Goal: Transaction & Acquisition: Purchase product/service

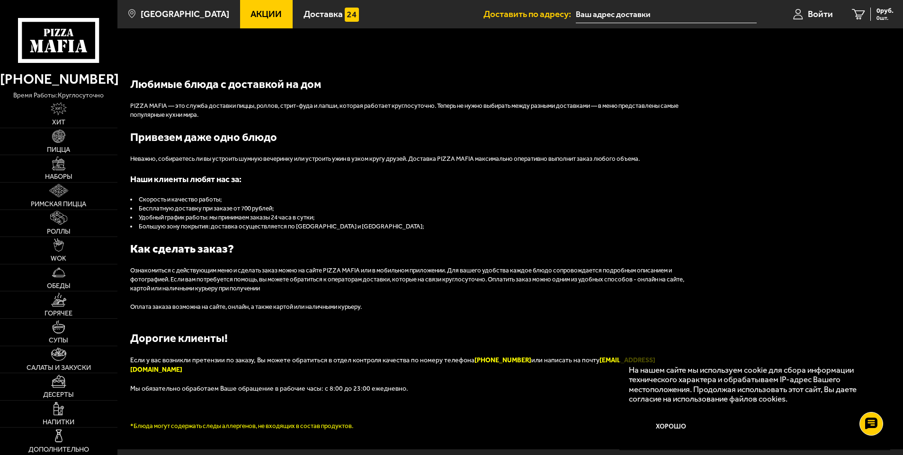
scroll to position [1046, 0]
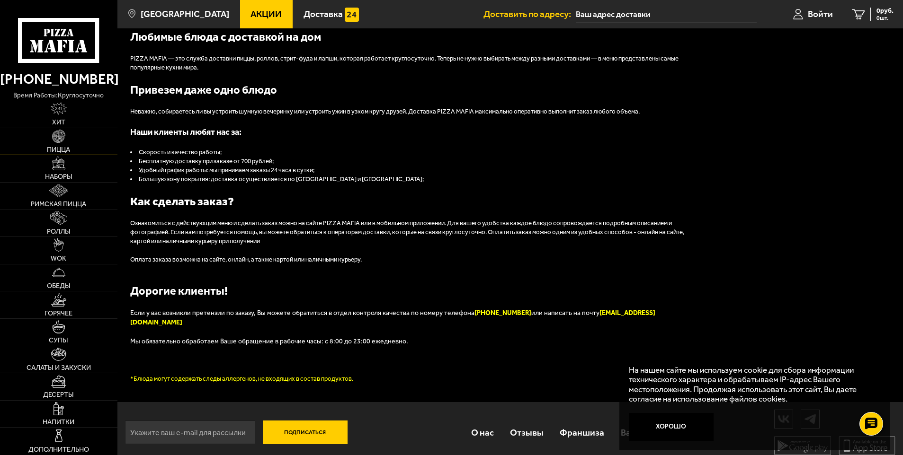
click at [68, 144] on link "Пицца" at bounding box center [58, 141] width 117 height 27
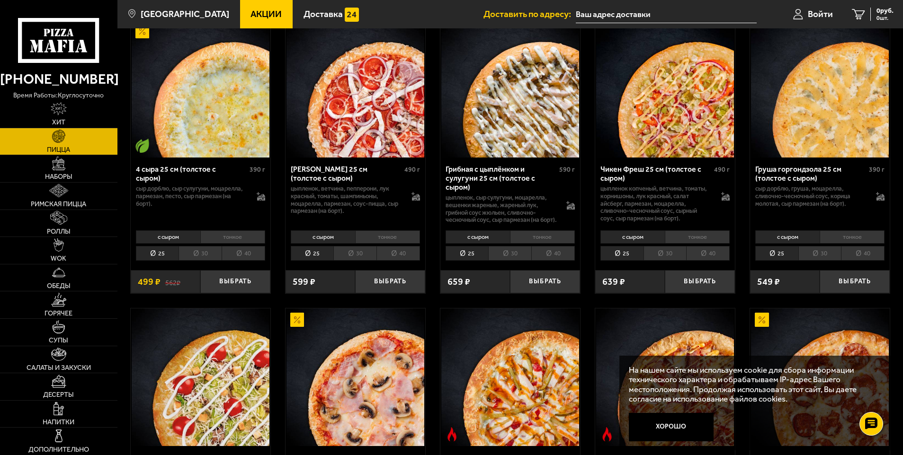
scroll to position [757, 0]
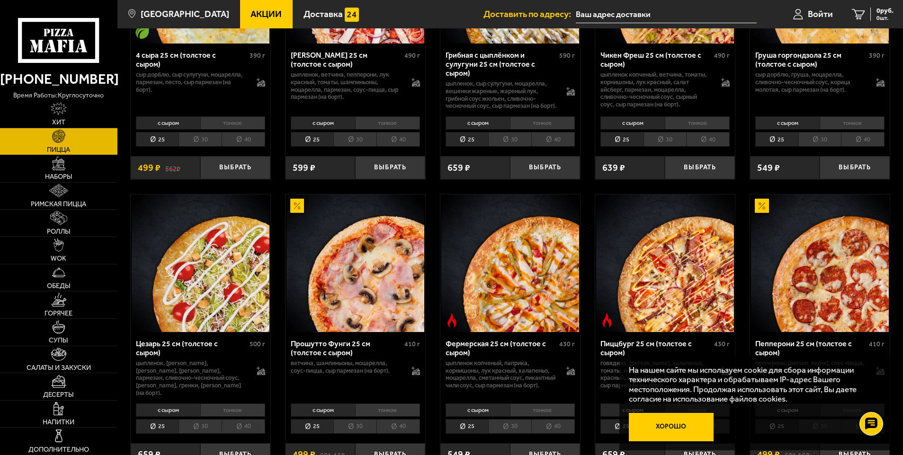
click at [656, 426] on button "Хорошо" at bounding box center [671, 427] width 85 height 28
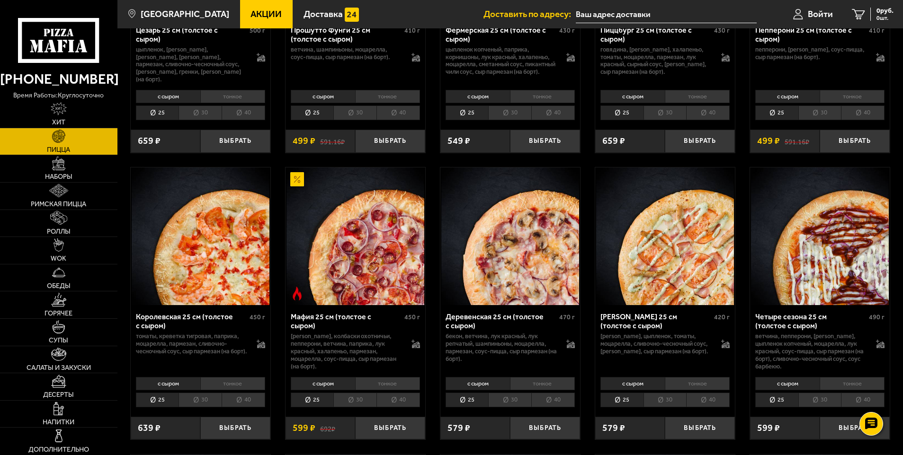
scroll to position [1063, 0]
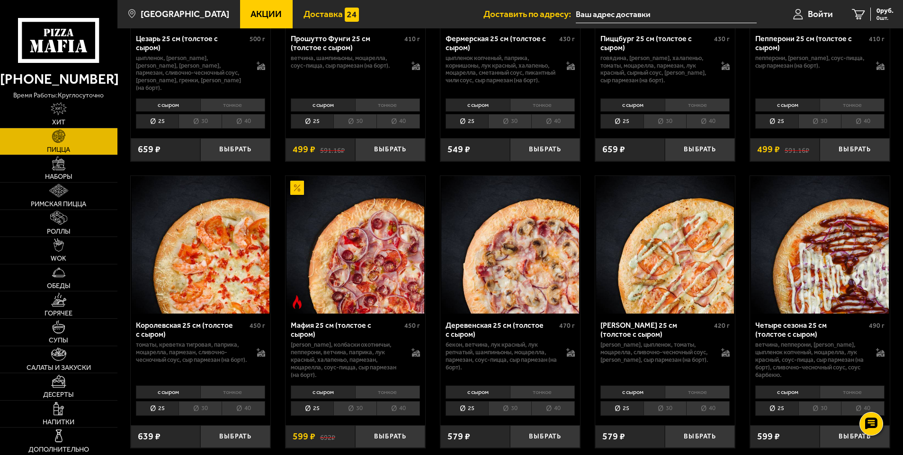
click at [314, 9] on span "Доставка" at bounding box center [322, 13] width 39 height 9
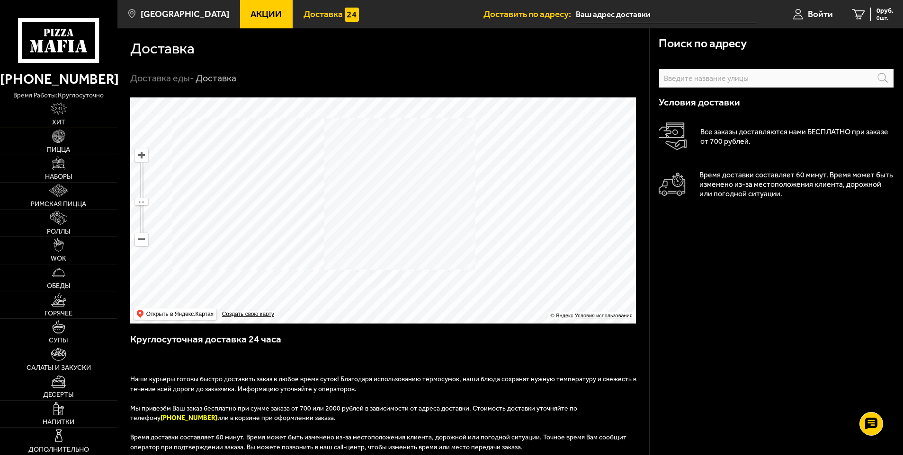
click at [58, 110] on img at bounding box center [59, 108] width 16 height 13
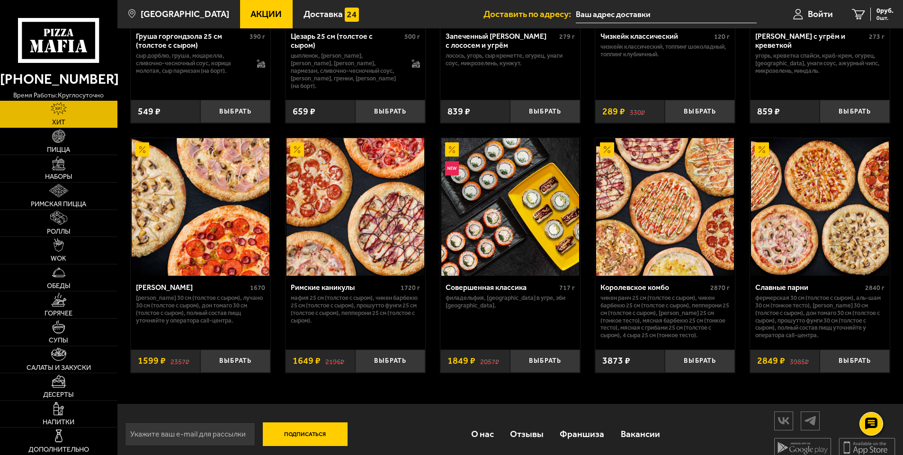
scroll to position [466, 0]
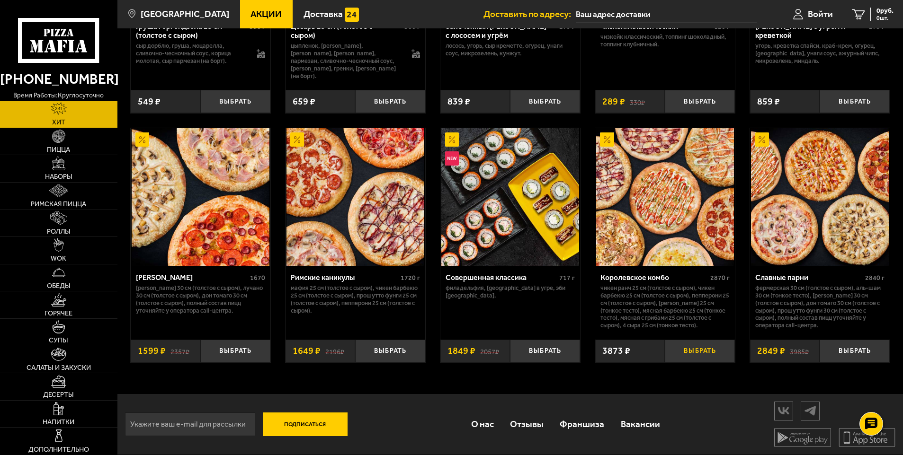
click at [716, 348] on button "Выбрать" at bounding box center [700, 351] width 70 height 23
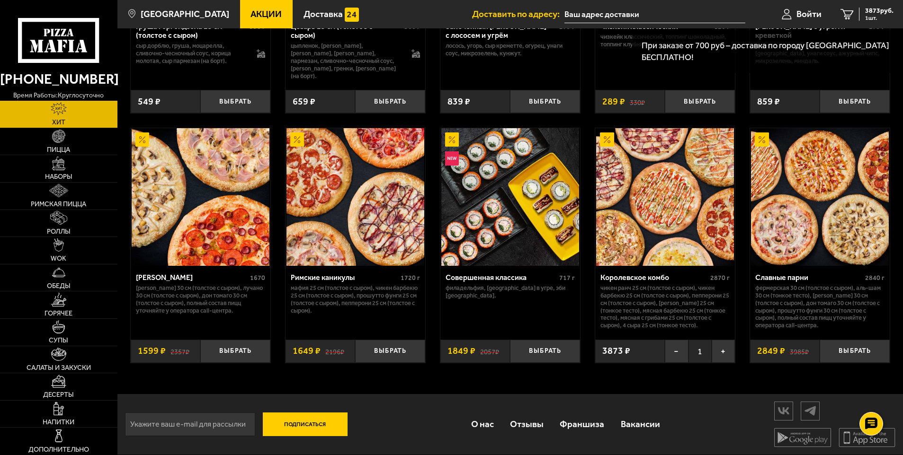
click at [586, 9] on input "text" at bounding box center [654, 15] width 180 height 18
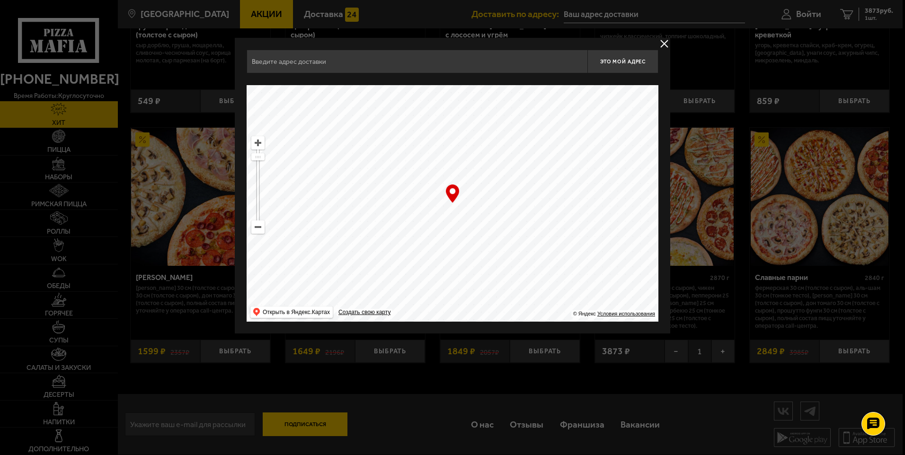
click at [403, 62] on input "text" at bounding box center [417, 62] width 341 height 24
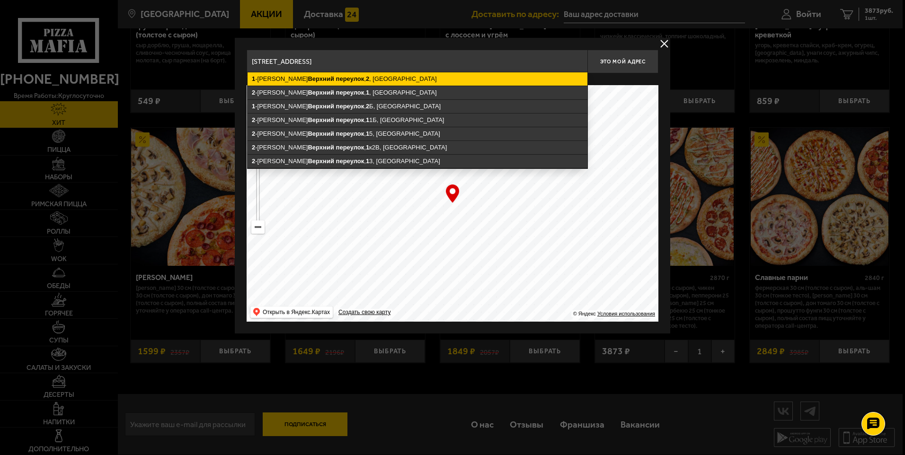
click at [308, 78] on ymaps "Верхний" at bounding box center [321, 78] width 26 height 7
type input "[STREET_ADDRESS]"
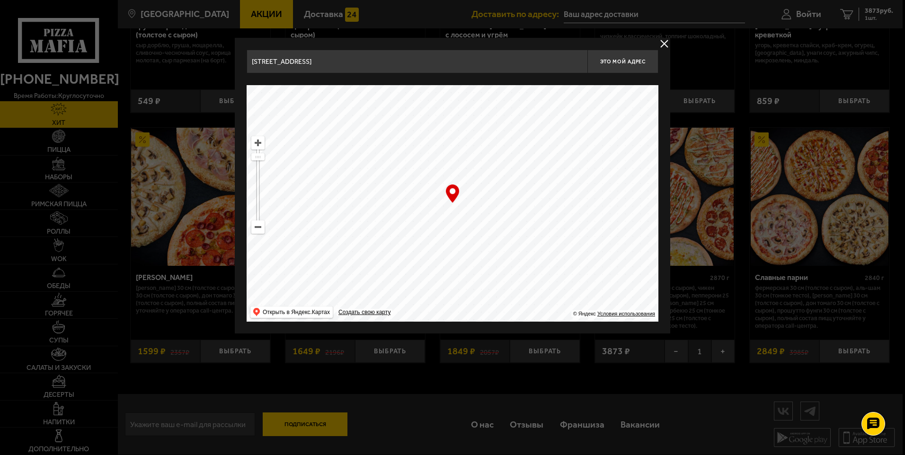
click at [455, 195] on div "… © Яндекс Условия использования Открыть в Яндекс.Картах Создать свою карту" at bounding box center [453, 203] width 412 height 237
click at [452, 198] on div "… © Яндекс Условия использования Открыть в Яндекс.Картах Создать свою карту" at bounding box center [453, 203] width 412 height 237
click at [616, 59] on span "Это мой адрес" at bounding box center [622, 62] width 45 height 6
type input "[STREET_ADDRESS]"
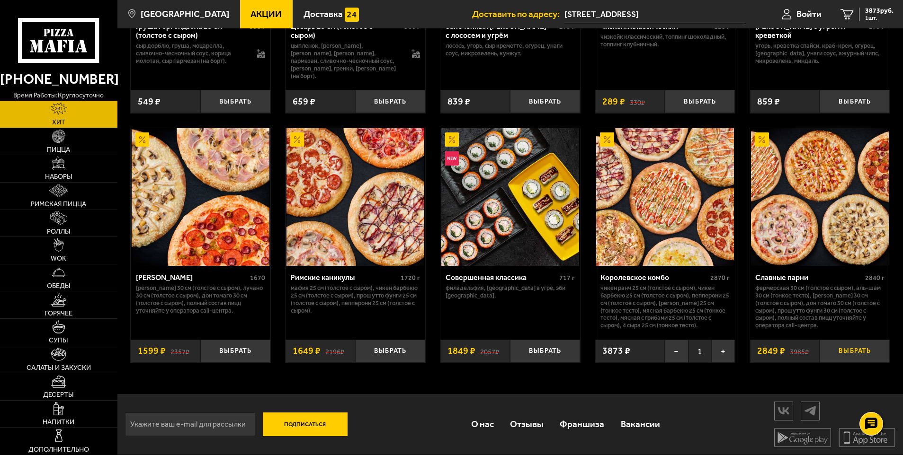
click at [860, 349] on button "Выбрать" at bounding box center [854, 351] width 70 height 23
click at [210, 424] on input "email" at bounding box center [190, 425] width 130 height 24
click at [182, 428] on input "email" at bounding box center [190, 425] width 130 height 24
click at [145, 424] on input "volk/[EMAIL_ADDRESS][DOMAIN_NAME]" at bounding box center [190, 425] width 130 height 24
type input "[EMAIL_ADDRESS][DOMAIN_NAME]"
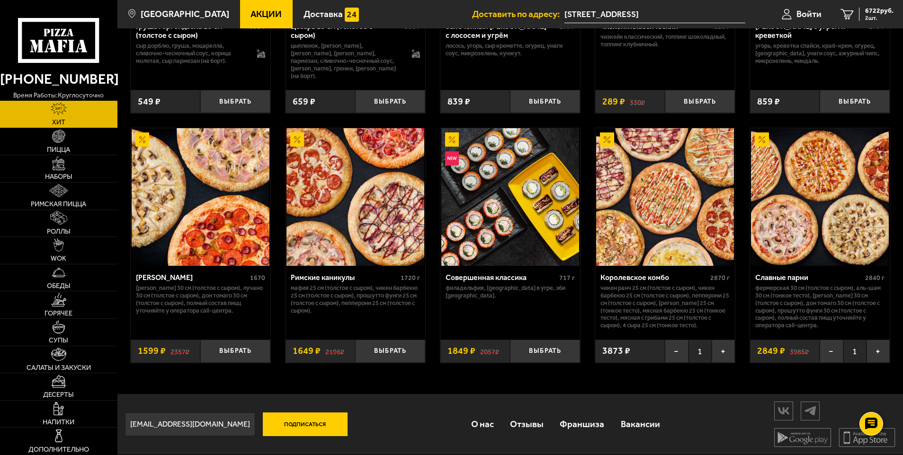
click at [307, 423] on button "Подписаться" at bounding box center [305, 425] width 85 height 24
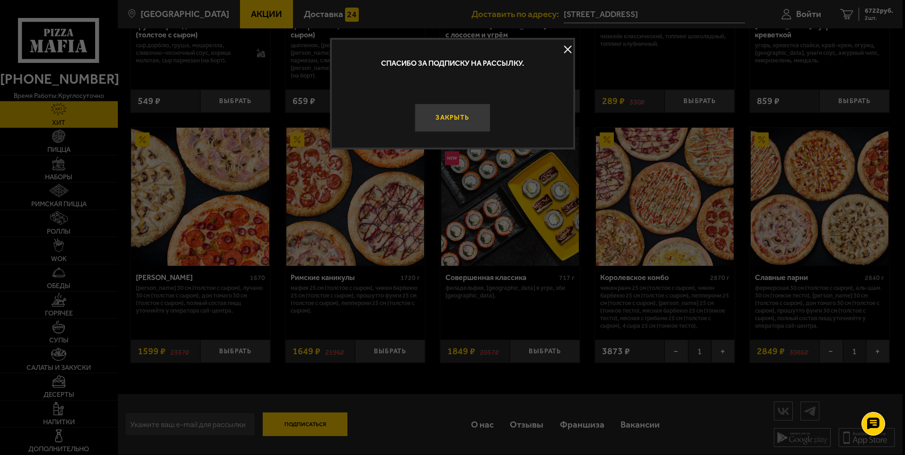
click at [455, 123] on button "Закрыть" at bounding box center [452, 118] width 75 height 28
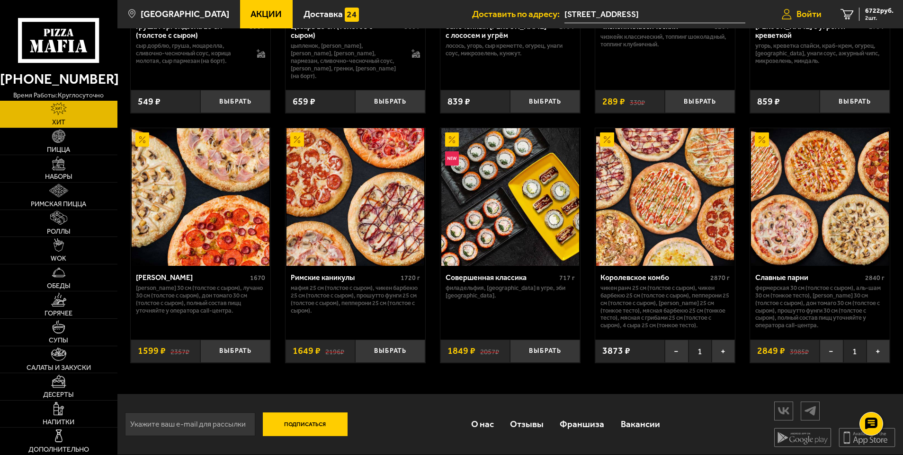
click at [802, 12] on span "Войти" at bounding box center [808, 13] width 25 height 9
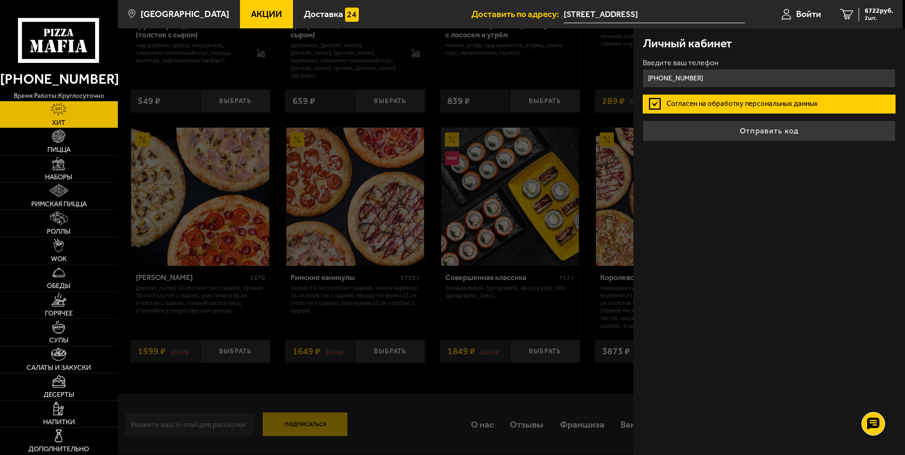
type input "[PHONE_NUMBER]"
click at [718, 98] on label "Согласен на обработку персональных данных" at bounding box center [769, 104] width 253 height 19
click at [0, 0] on input "Согласен на обработку персональных данных" at bounding box center [0, 0] width 0 height 0
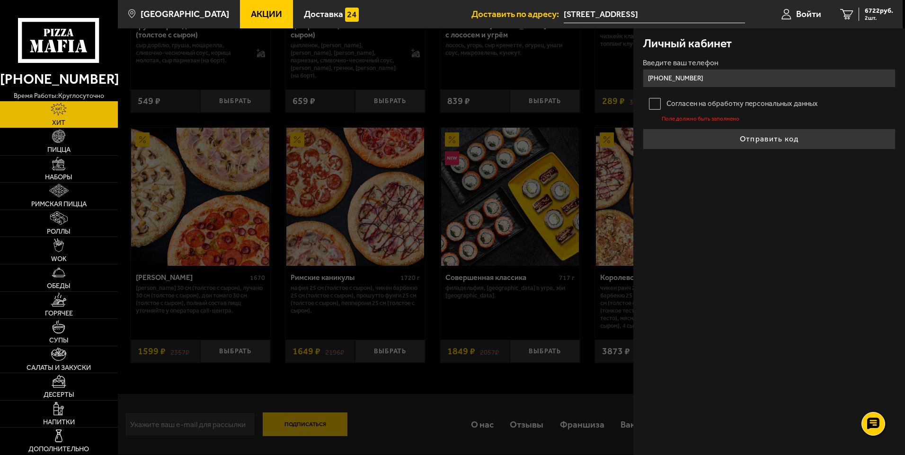
click at [656, 100] on label "Согласен на обработку персональных данных" at bounding box center [769, 104] width 253 height 19
click at [0, 0] on input "Согласен на обработку персональных данных" at bounding box center [0, 0] width 0 height 0
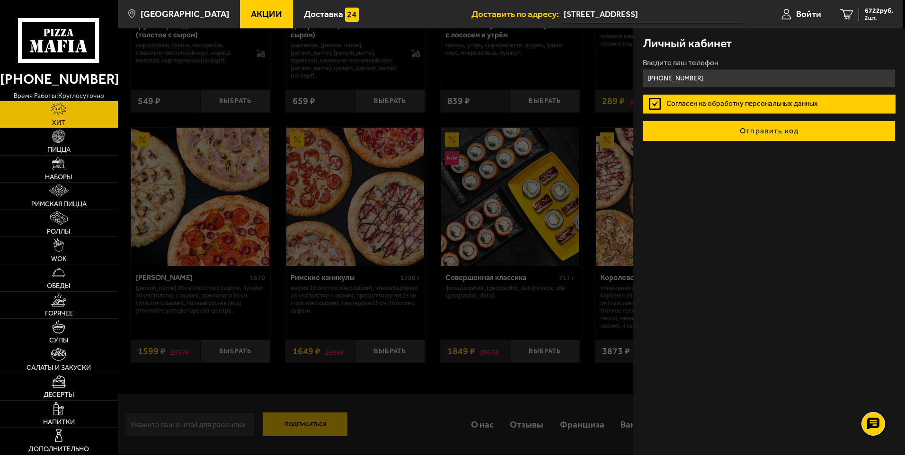
click at [736, 133] on button "Отправить код" at bounding box center [769, 131] width 253 height 21
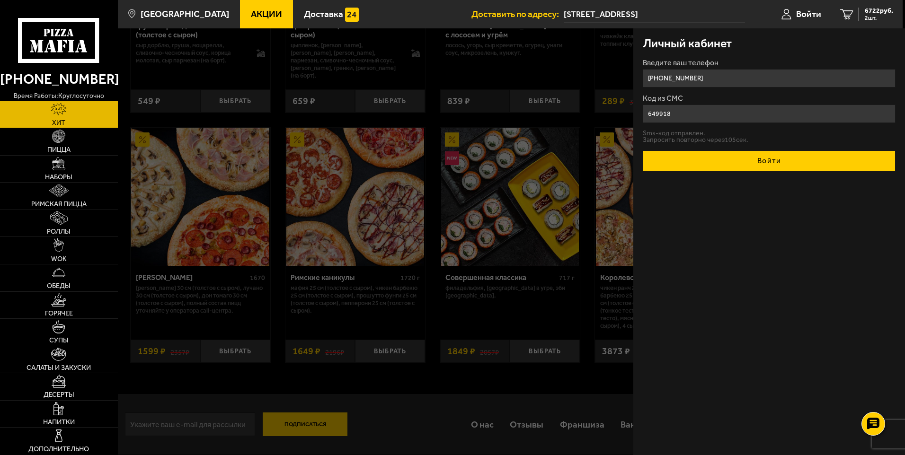
type input "649918"
click at [750, 168] on button "Войти" at bounding box center [769, 161] width 253 height 21
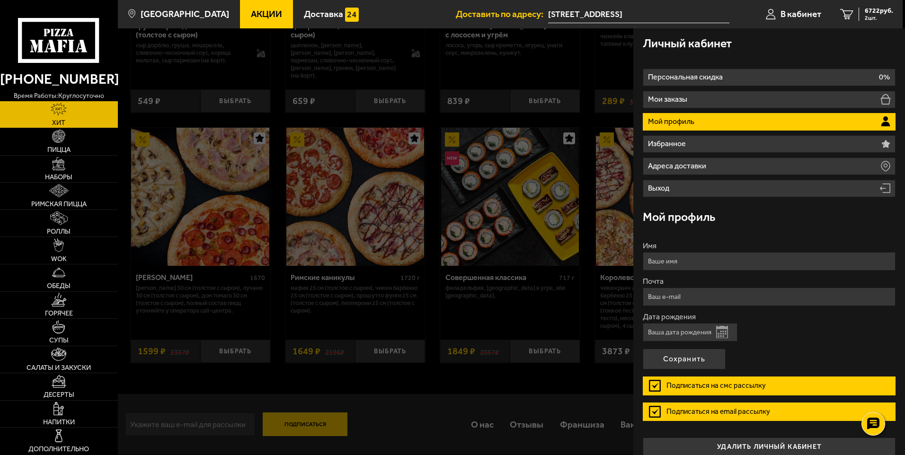
click at [672, 262] on input "Имя" at bounding box center [769, 261] width 253 height 18
type input "[PERSON_NAME]"
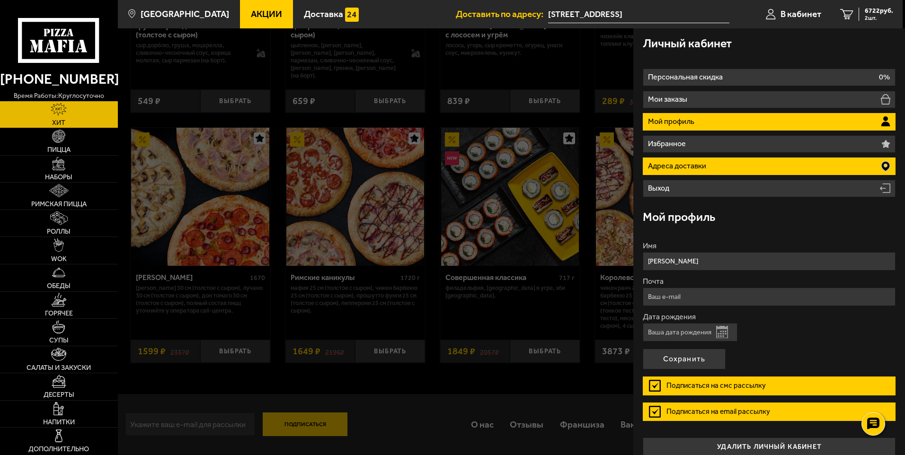
click at [844, 168] on li "Адреса доставки" at bounding box center [769, 167] width 253 height 18
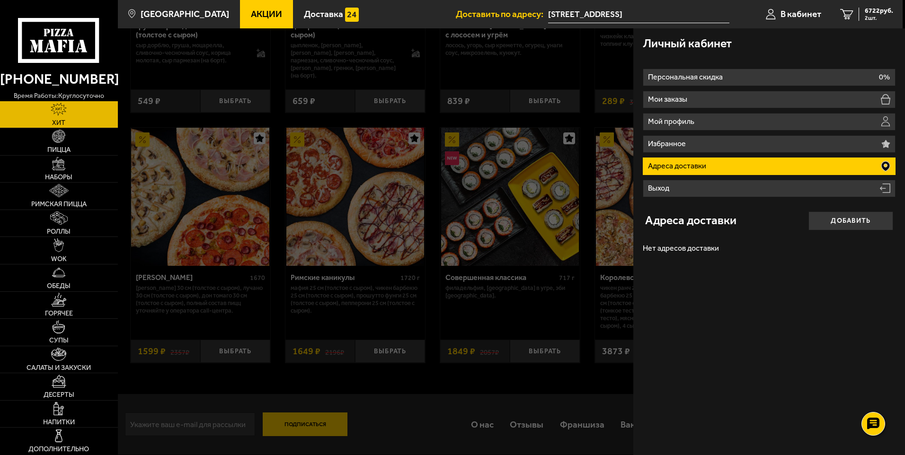
click at [885, 165] on icon at bounding box center [885, 166] width 9 height 11
click at [841, 223] on button "Добавить" at bounding box center [850, 221] width 85 height 19
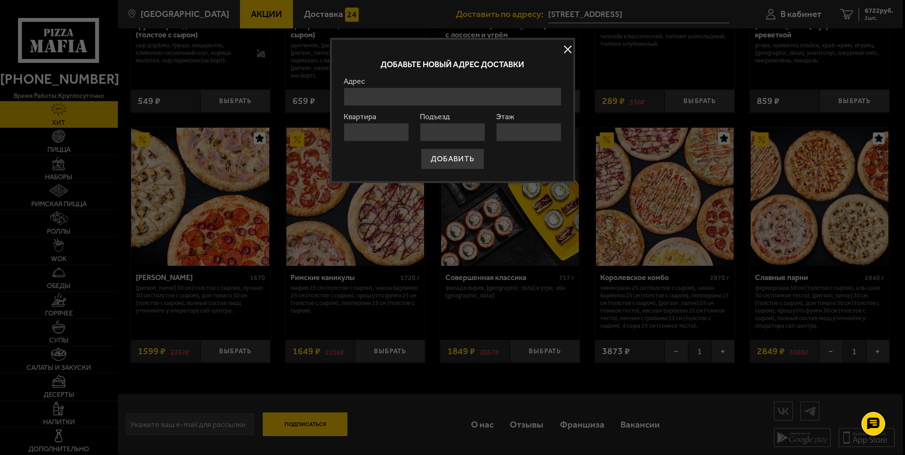
click at [368, 100] on input "Адрес" at bounding box center [453, 97] width 218 height 18
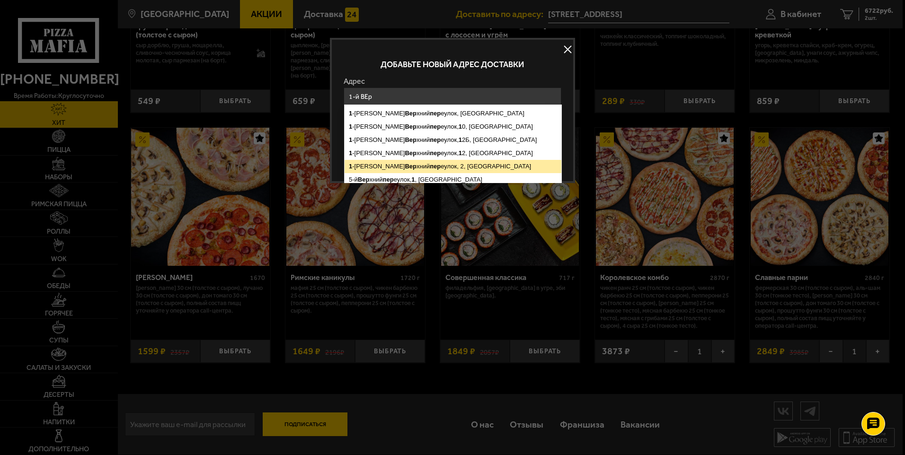
click at [390, 170] on ymaps "1 -й Вер хний пер еулок, 2, [GEOGRAPHIC_DATA]" at bounding box center [453, 166] width 217 height 13
type input "[STREET_ADDRESS]"
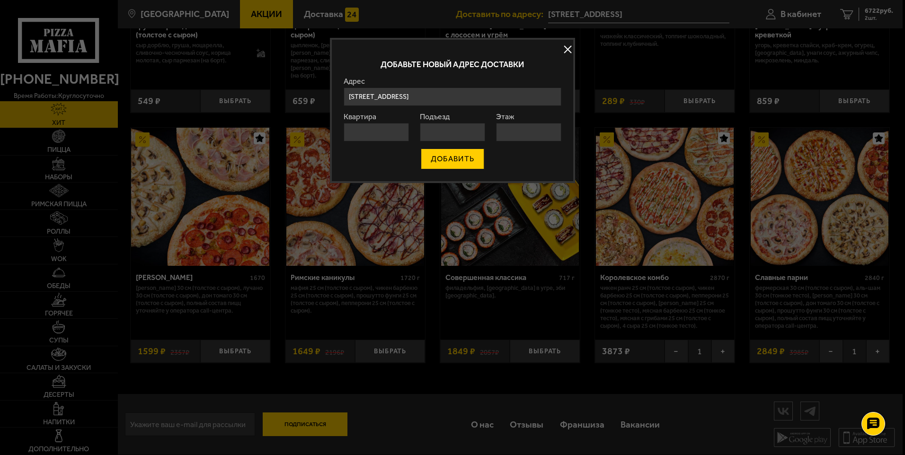
click at [440, 164] on button "ДОБАВИТЬ" at bounding box center [452, 159] width 63 height 21
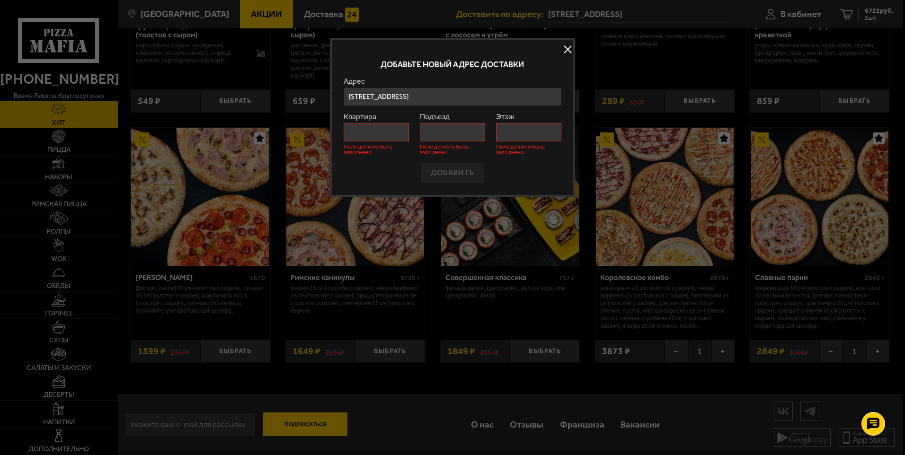
click at [360, 134] on input "Квартира" at bounding box center [376, 132] width 65 height 18
click at [504, 128] on input "Этаж" at bounding box center [528, 132] width 65 height 18
type input "7"
click at [444, 136] on input "Подъезд" at bounding box center [452, 132] width 65 height 18
type input "1"
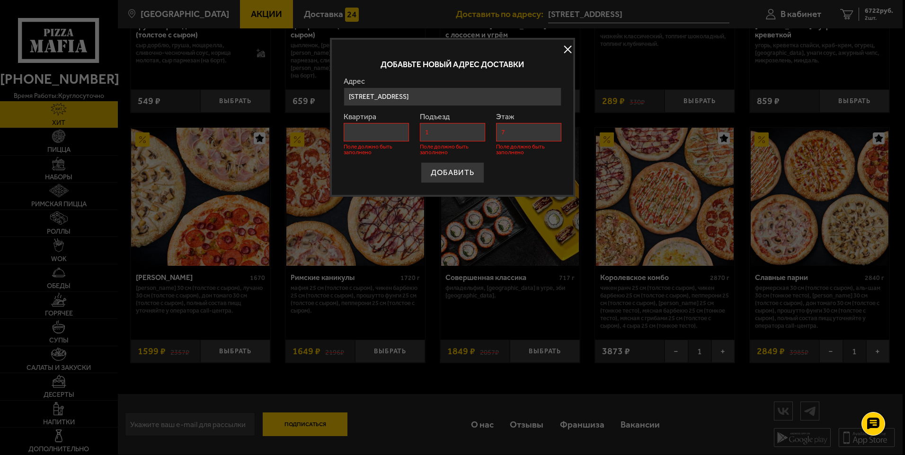
click at [399, 131] on input "Квартира" at bounding box center [376, 132] width 65 height 18
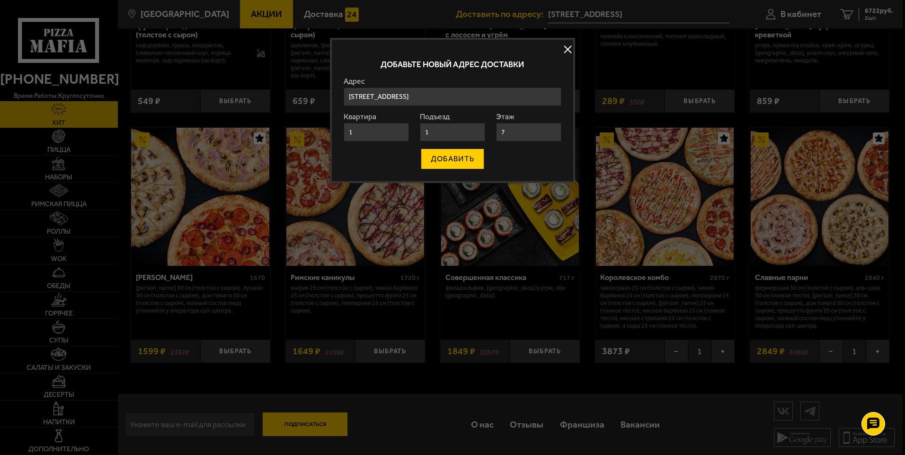
type input "1"
click at [443, 160] on button "ДОБАВИТЬ" at bounding box center [452, 159] width 63 height 21
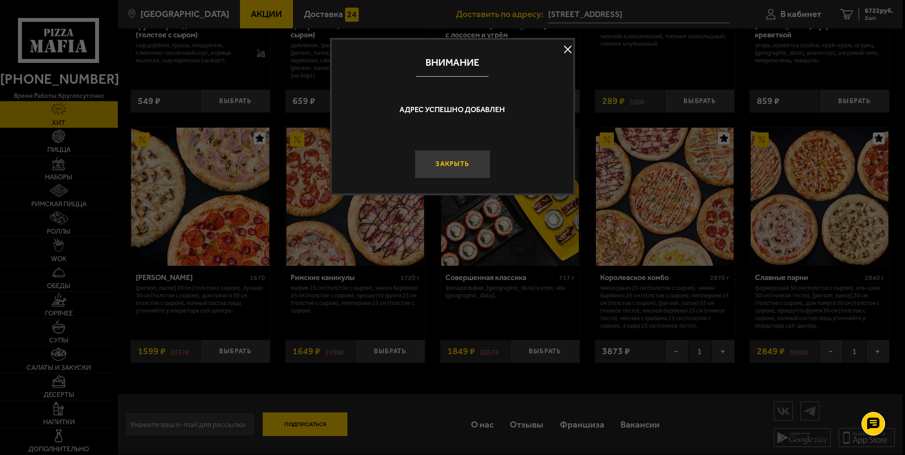
click at [452, 168] on button "Закрыть" at bounding box center [452, 164] width 75 height 28
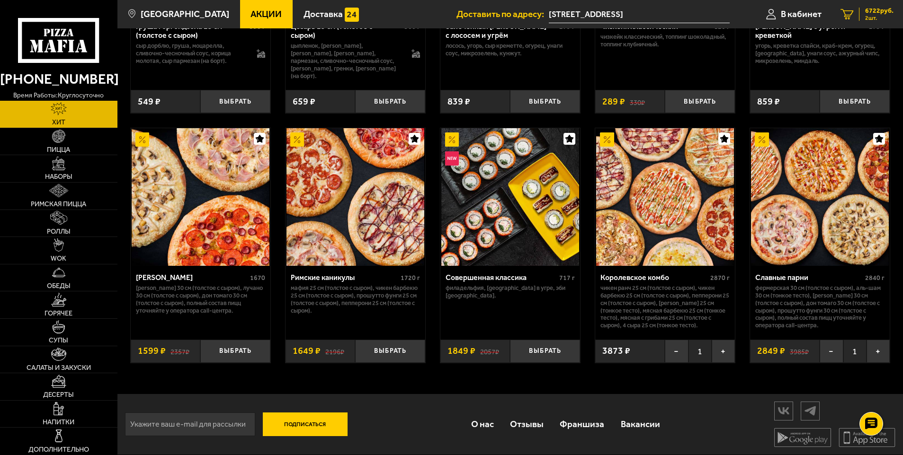
click at [881, 18] on span "2 шт." at bounding box center [879, 18] width 28 height 6
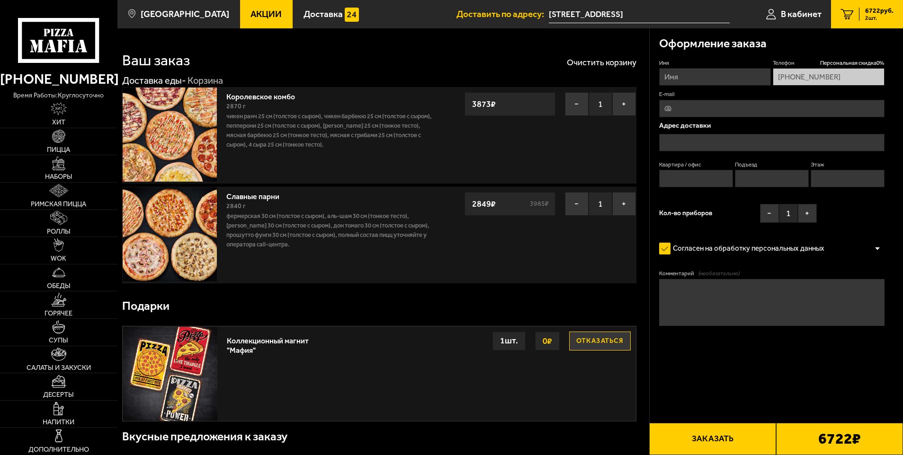
type input "[STREET_ADDRESS]"
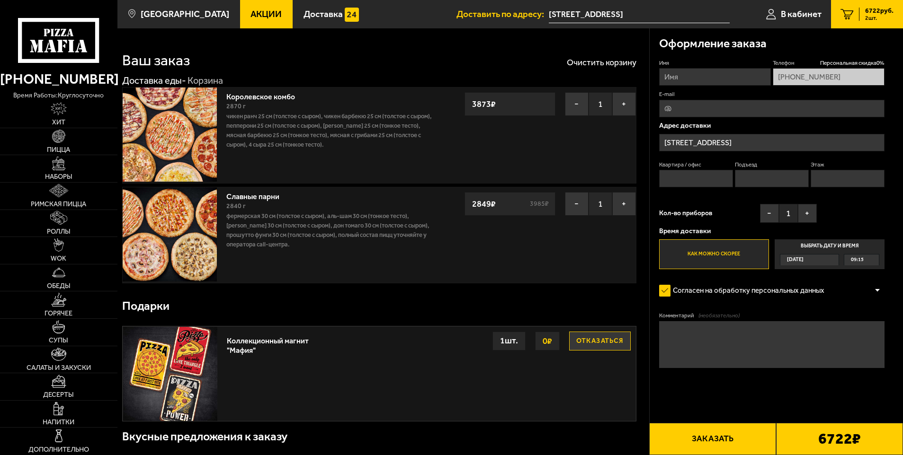
click at [803, 259] on span "[DATE]" at bounding box center [795, 260] width 17 height 11
click at [0, 0] on input "Выбрать дату и время [DATE] 09:15" at bounding box center [0, 0] width 0 height 0
click at [829, 261] on div "[DATE]" at bounding box center [804, 260] width 49 height 11
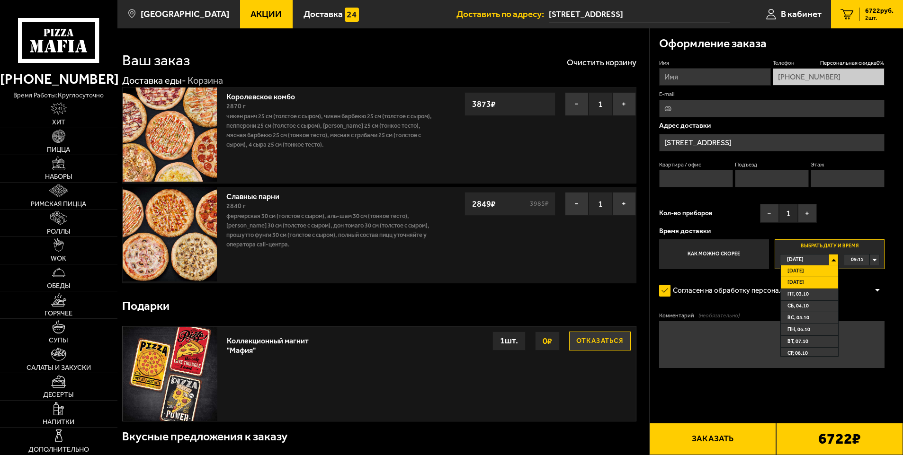
click at [812, 282] on li "[DATE]" at bounding box center [810, 283] width 58 height 12
click at [871, 261] on div "00:00" at bounding box center [861, 260] width 35 height 11
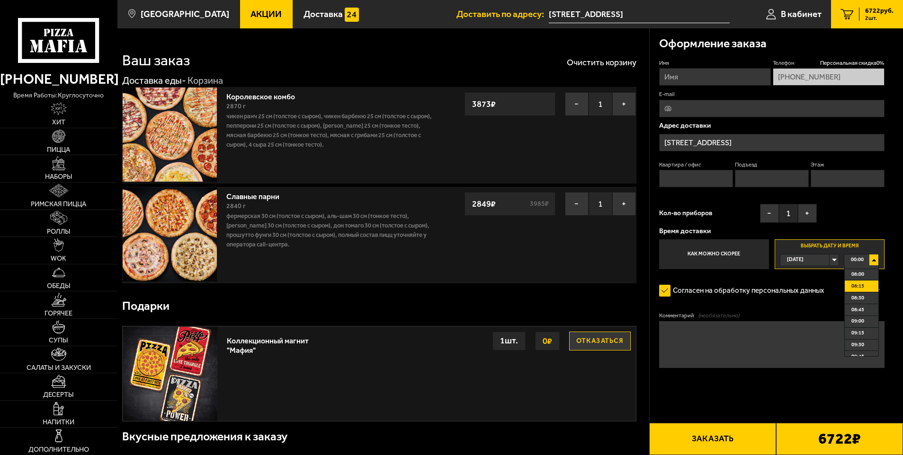
scroll to position [426, 0]
click at [864, 328] on li "10:15" at bounding box center [861, 327] width 34 height 12
click at [165, 120] on img at bounding box center [170, 135] width 94 height 94
click at [271, 99] on link "Королевское комбо" at bounding box center [265, 95] width 78 height 12
click at [269, 98] on link "Королевское комбо" at bounding box center [265, 95] width 78 height 12
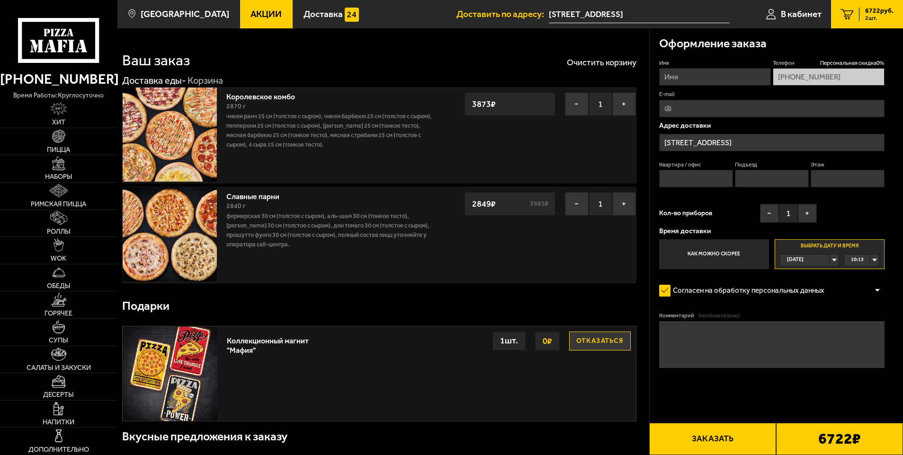
click at [225, 106] on div "Королевское комбо 2870 г Чикен Ранч 25 см (толстое с сыром), Чикен Барбекю 25 с…" at bounding box center [331, 136] width 219 height 96
click at [182, 127] on img at bounding box center [170, 135] width 94 height 94
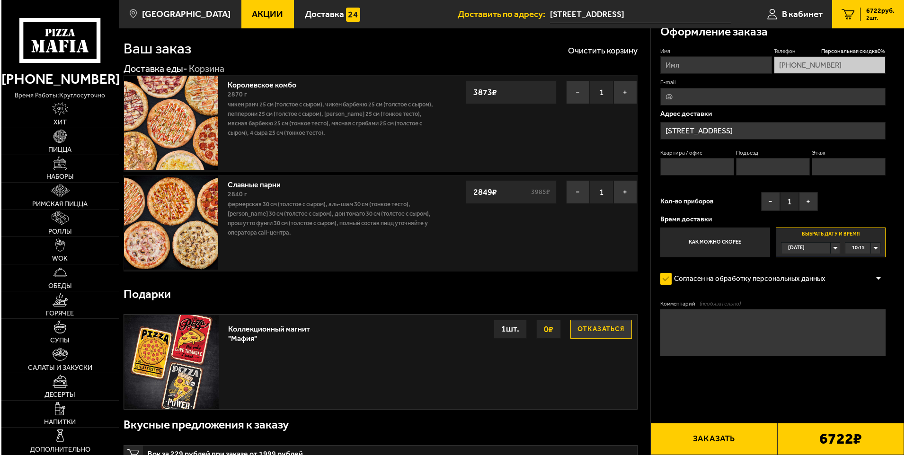
scroll to position [0, 0]
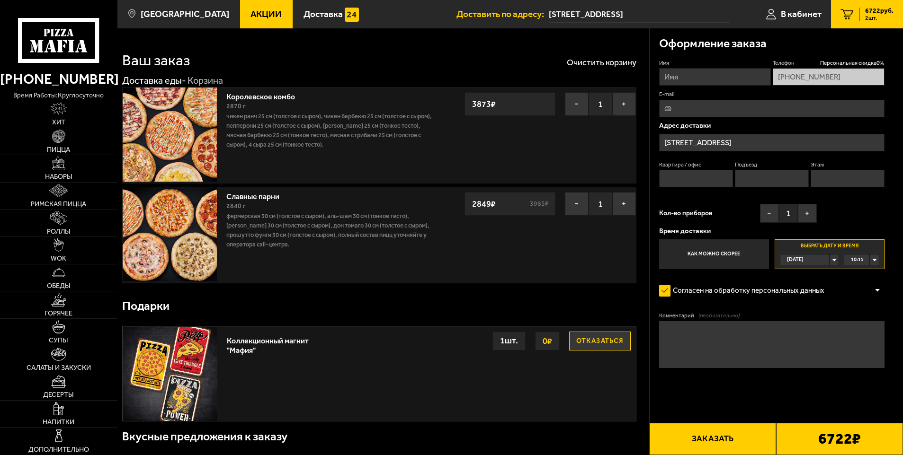
click at [174, 109] on img at bounding box center [170, 135] width 94 height 94
click at [174, 81] on link "Доставка еды -" at bounding box center [154, 80] width 64 height 11
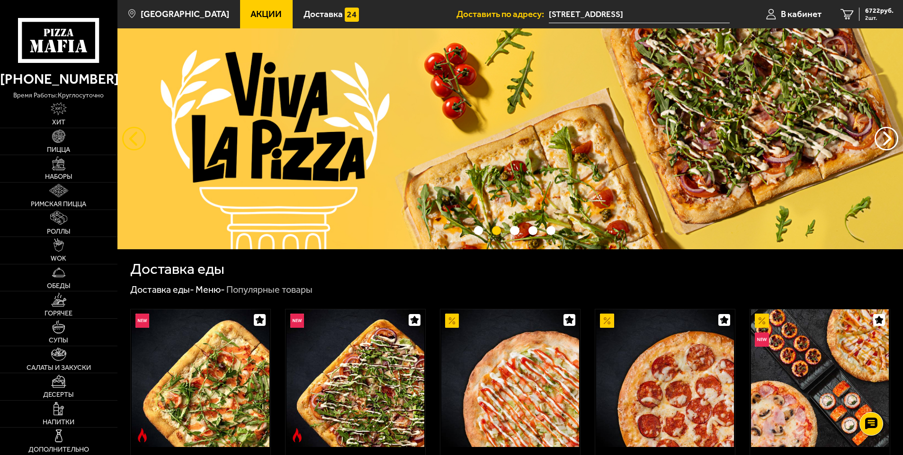
click at [132, 144] on button "следующий" at bounding box center [134, 139] width 24 height 24
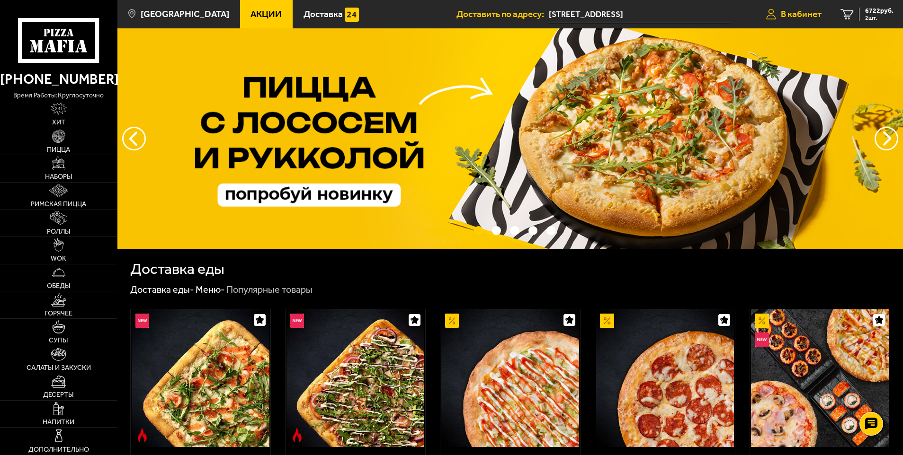
click at [814, 15] on span "В кабинет" at bounding box center [801, 13] width 41 height 9
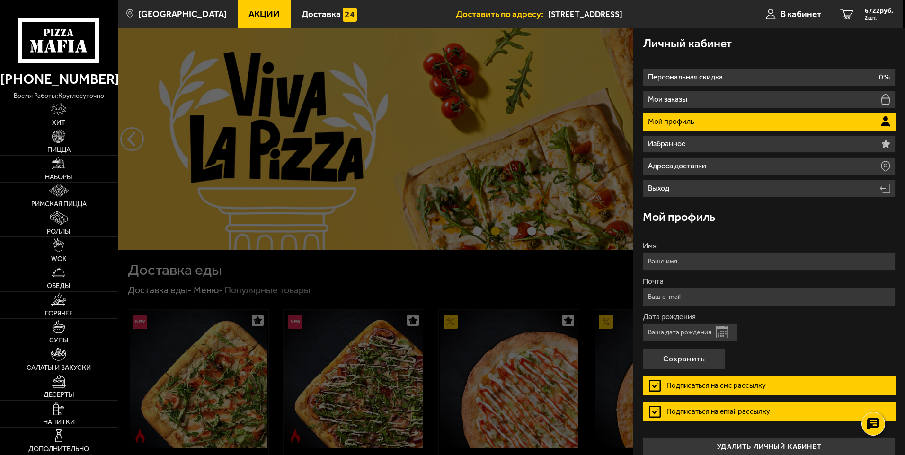
click at [727, 335] on button "Открыть календарь" at bounding box center [722, 332] width 12 height 12
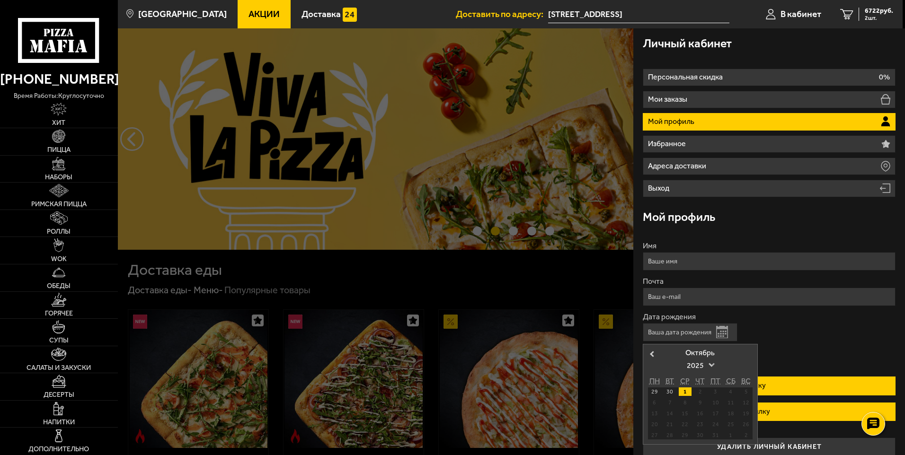
click at [709, 363] on span "2025" at bounding box center [700, 365] width 27 height 17
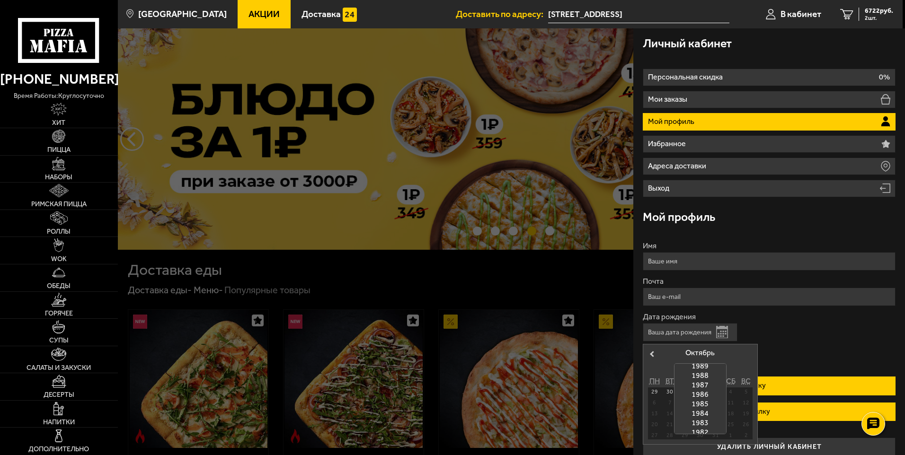
scroll to position [330, 0]
click at [703, 387] on div "1988" at bounding box center [699, 388] width 51 height 9
click at [745, 393] on div "2" at bounding box center [745, 392] width 13 height 9
type input "[DATE]"
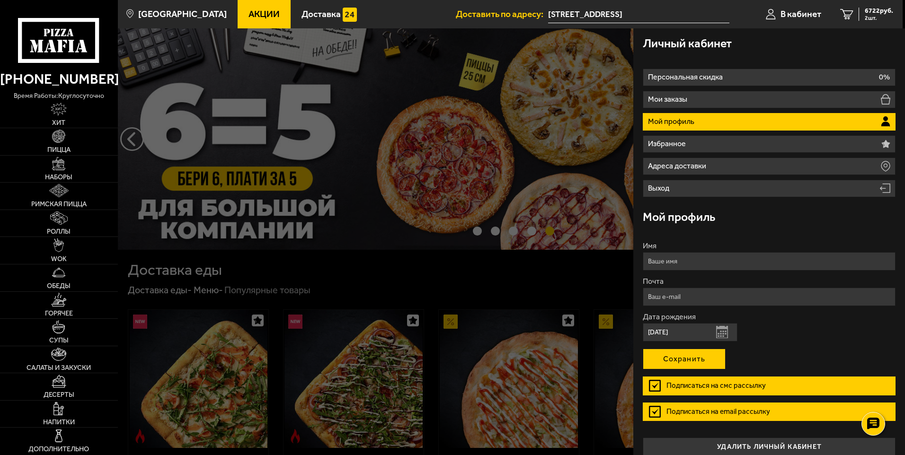
click at [679, 363] on button "Сохранить" at bounding box center [684, 359] width 83 height 21
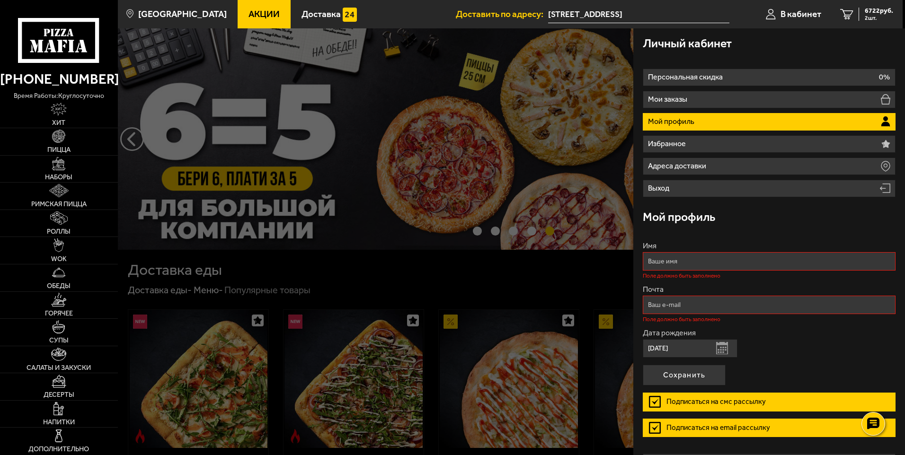
click at [653, 265] on input "Имя" at bounding box center [769, 261] width 253 height 18
type input "[PERSON_NAME]"
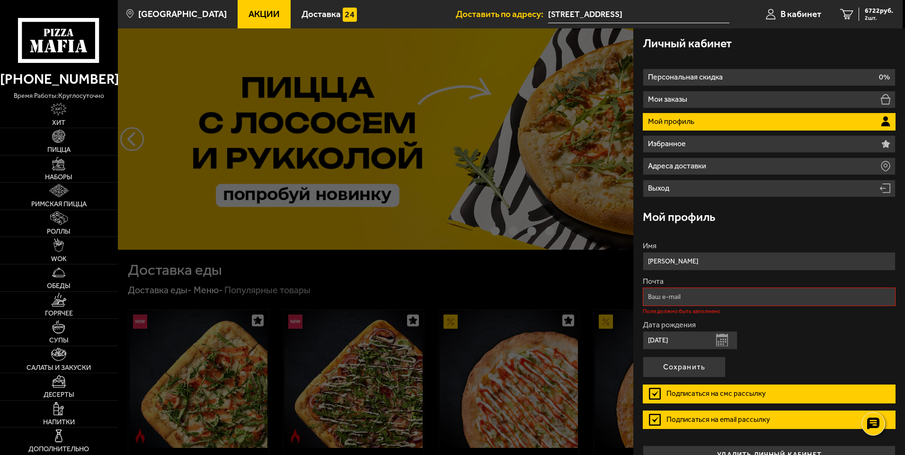
click at [675, 300] on input "Почта" at bounding box center [769, 297] width 253 height 18
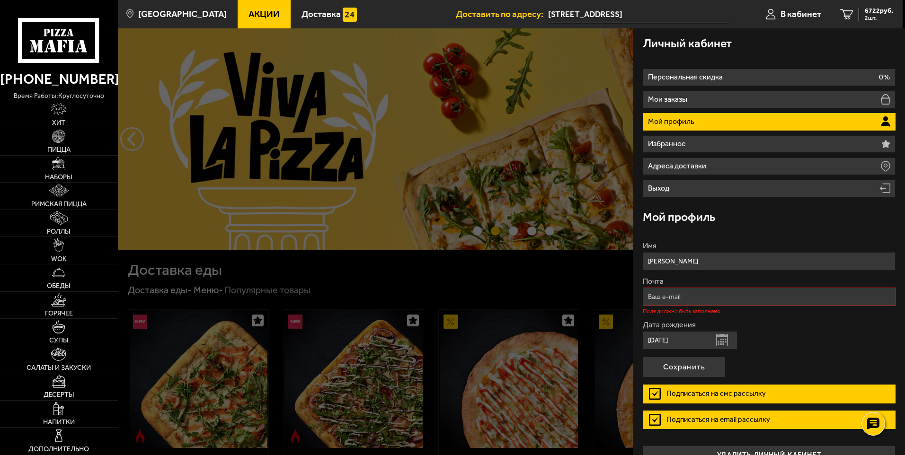
click at [660, 297] on input "Почта" at bounding box center [769, 297] width 253 height 18
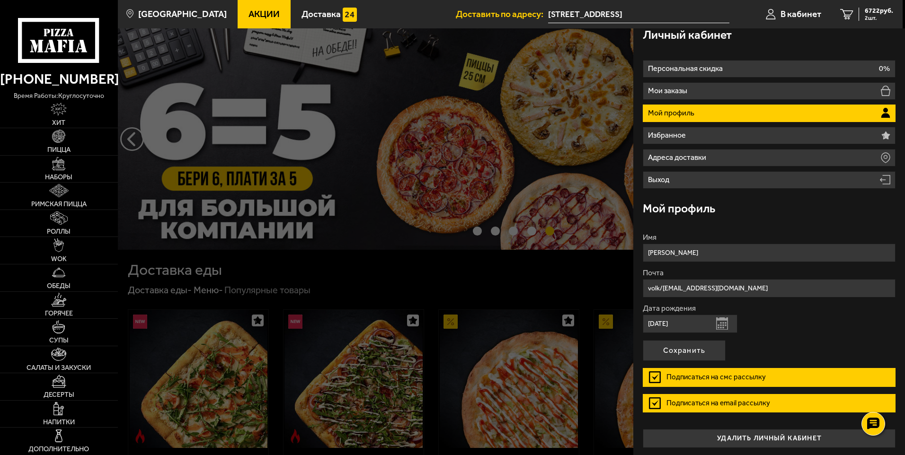
scroll to position [11, 0]
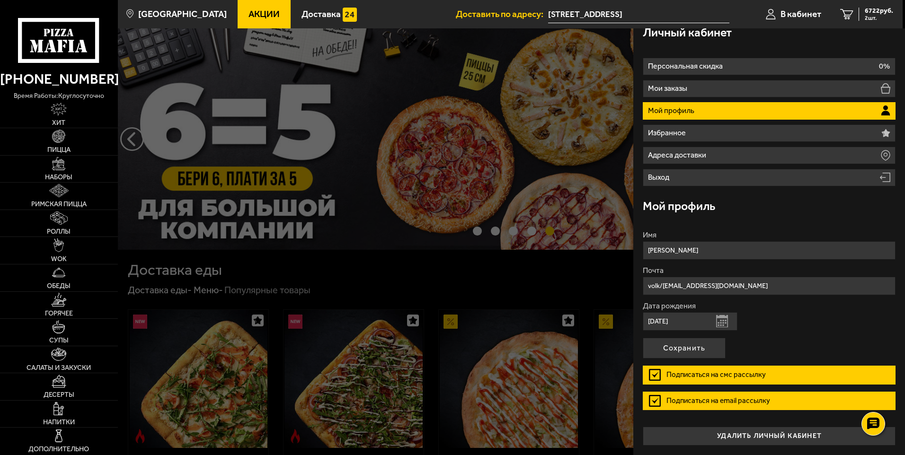
click at [662, 287] on input "volk/[EMAIL_ADDRESS][DOMAIN_NAME]" at bounding box center [769, 286] width 253 height 18
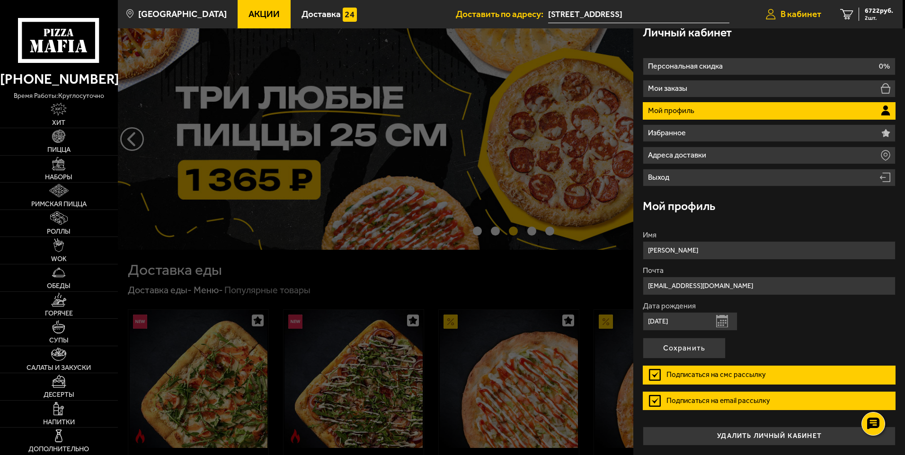
type input "[EMAIL_ADDRESS][DOMAIN_NAME]"
click at [809, 15] on span "В кабинет" at bounding box center [801, 13] width 41 height 9
click at [876, 16] on span "2 шт." at bounding box center [879, 18] width 28 height 6
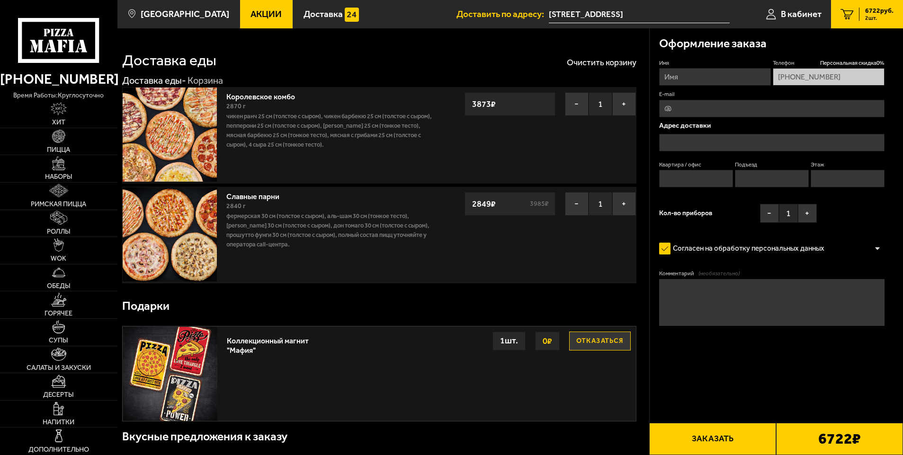
type input "[STREET_ADDRESS]"
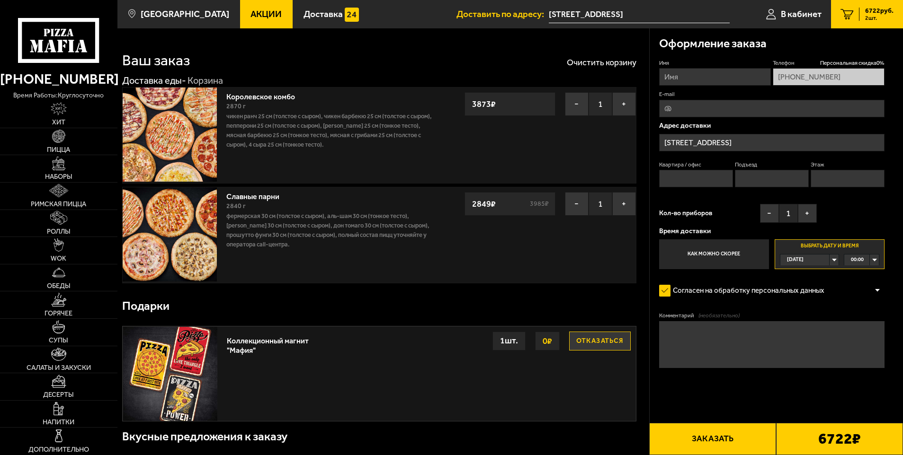
click at [672, 348] on textarea "Комментарий (необязательно)" at bounding box center [772, 344] width 226 height 47
type textarea "T"
type textarea "Есть скидка на день рождения?"
click at [735, 440] on button "Заказать" at bounding box center [712, 439] width 127 height 32
click at [733, 443] on button "Заказать" at bounding box center [712, 439] width 127 height 32
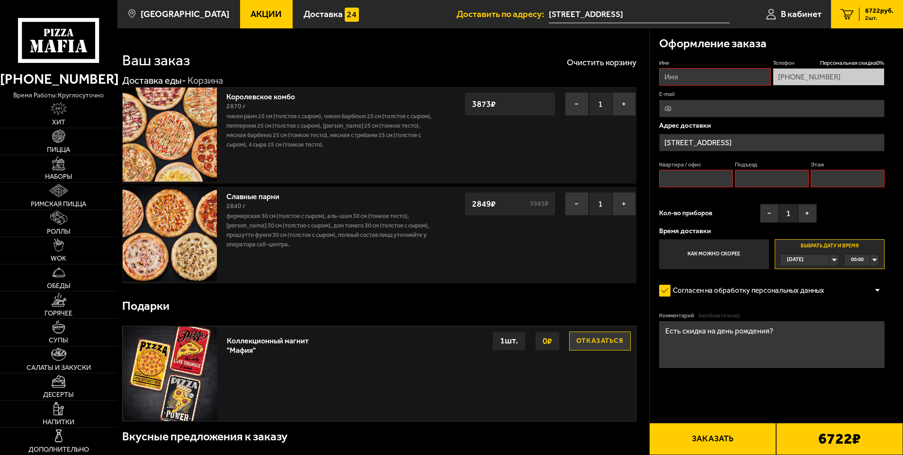
click at [845, 444] on b "6722 ₽" at bounding box center [839, 439] width 43 height 15
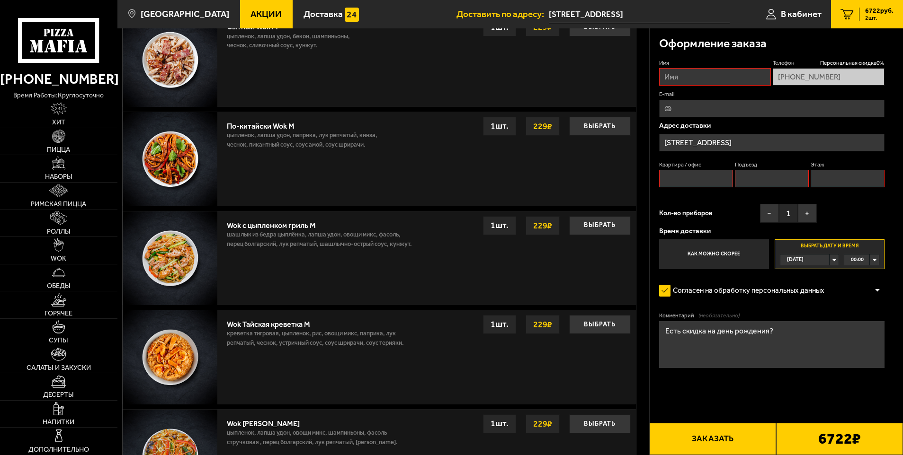
scroll to position [791, 0]
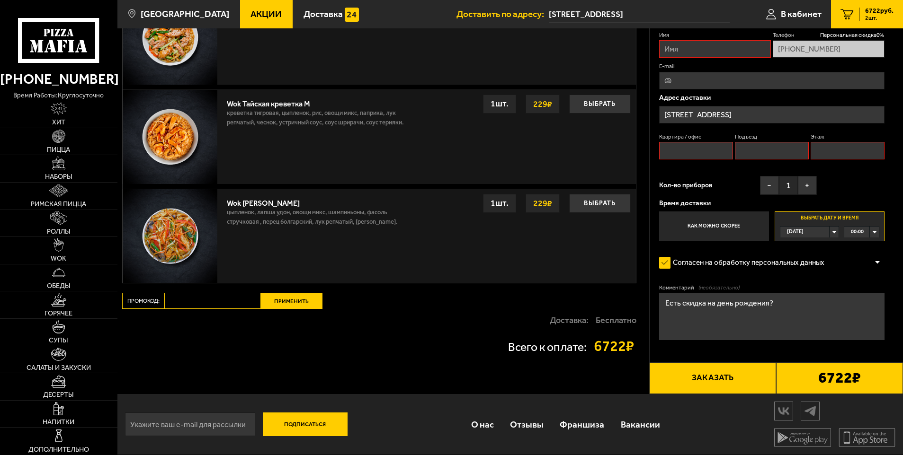
click at [724, 374] on button "Заказать" at bounding box center [712, 379] width 127 height 32
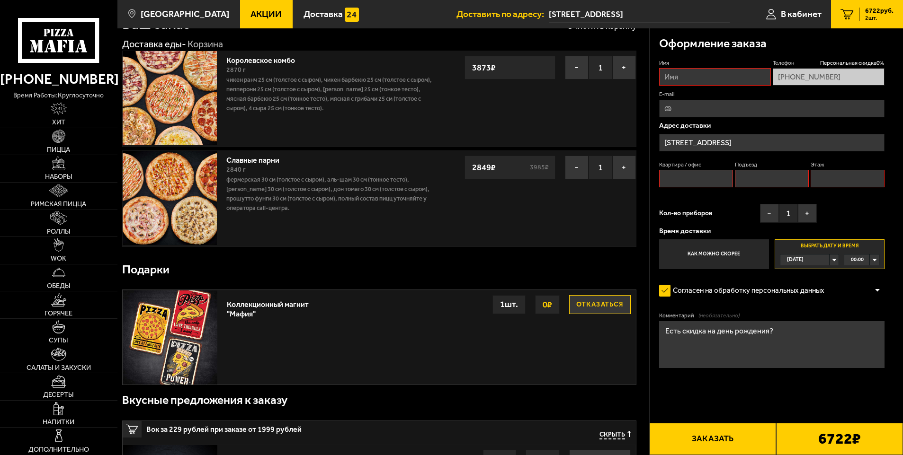
scroll to position [0, 0]
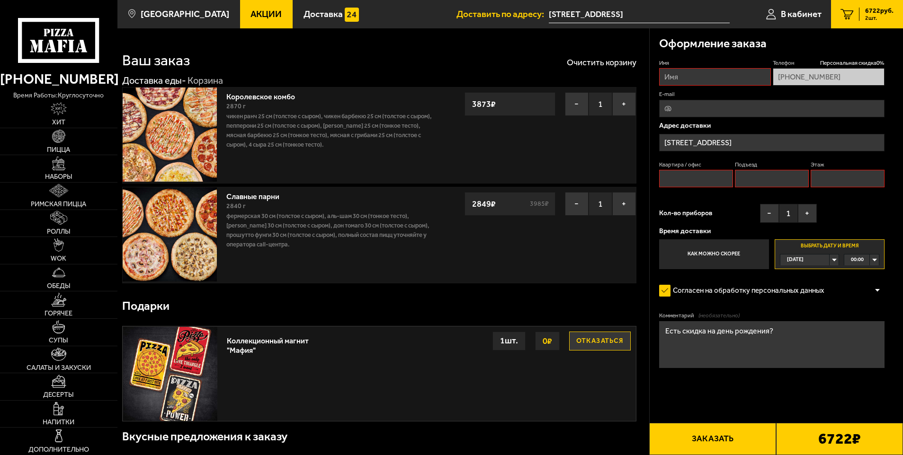
click at [600, 340] on button "Отказаться" at bounding box center [600, 341] width 62 height 19
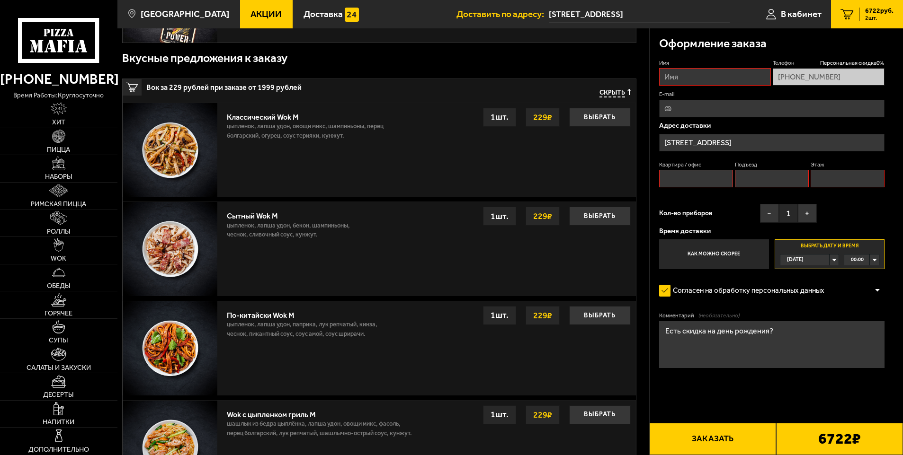
click at [723, 436] on button "Заказать" at bounding box center [712, 439] width 127 height 32
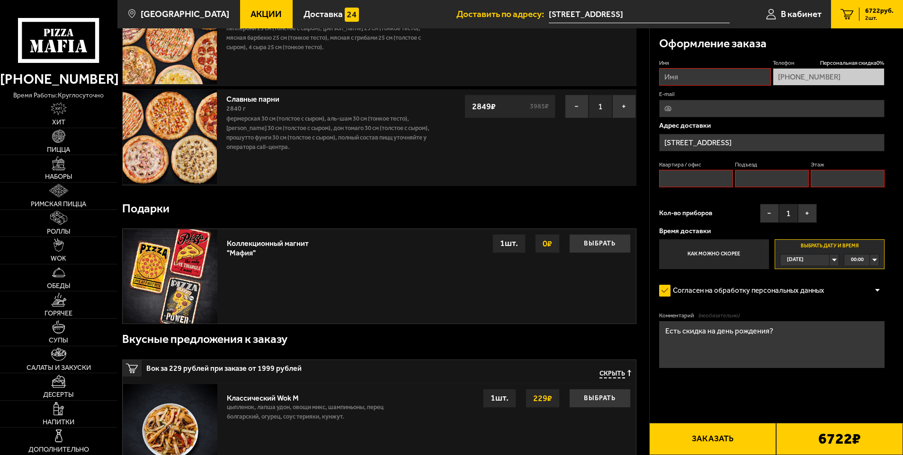
scroll to position [80, 0]
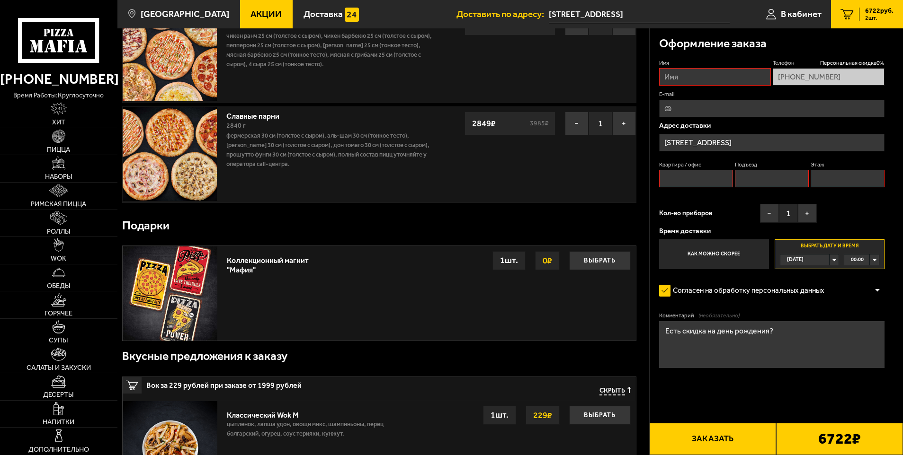
click at [723, 436] on button "Заказать" at bounding box center [712, 439] width 127 height 32
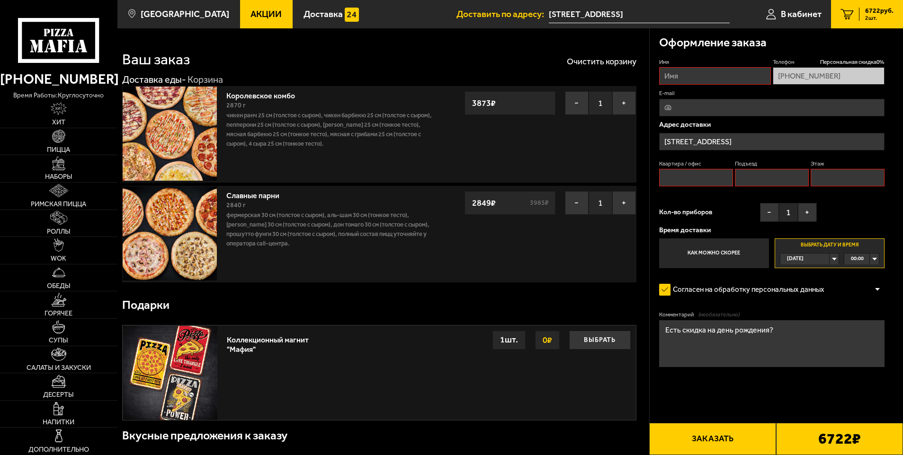
scroll to position [0, 0]
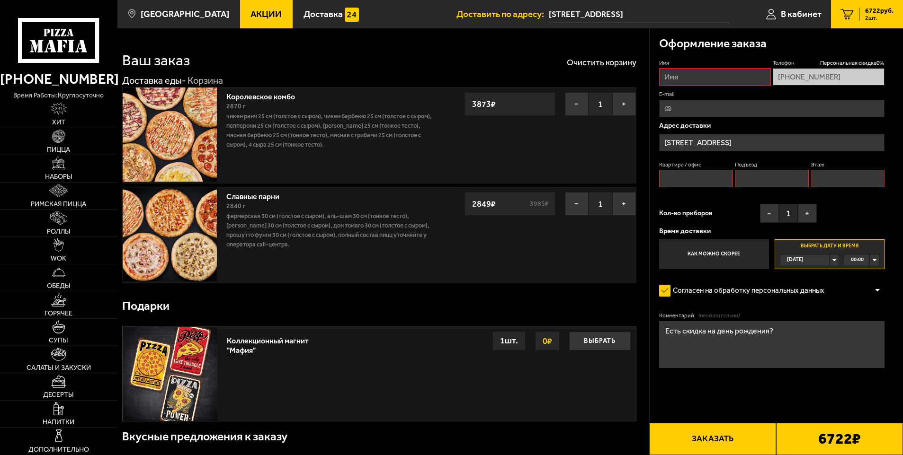
click at [837, 436] on b "6722 ₽" at bounding box center [839, 439] width 43 height 15
click at [687, 79] on input "Имя" at bounding box center [715, 77] width 112 height 18
type input "[PERSON_NAME]"
click at [689, 179] on input "Квартира / офис" at bounding box center [696, 179] width 74 height 18
type input "1"
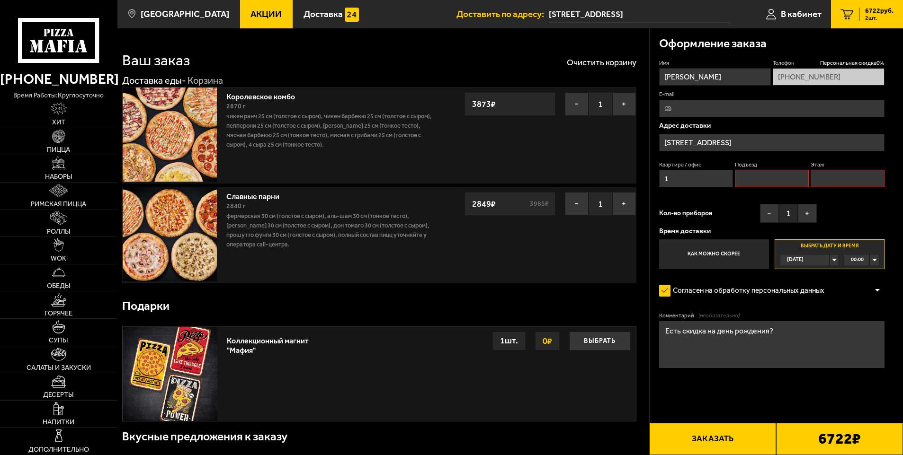
click at [757, 178] on input "Подъезд" at bounding box center [772, 179] width 74 height 18
type input "1"
click at [831, 182] on input "Этаж" at bounding box center [847, 179] width 74 height 18
type input "7"
click at [829, 260] on div "[DATE]" at bounding box center [804, 260] width 49 height 11
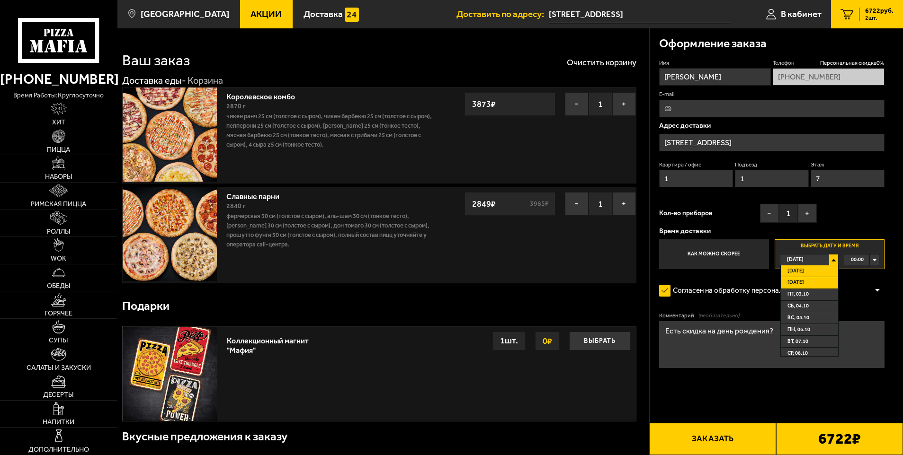
click at [806, 284] on li "[DATE]" at bounding box center [810, 283] width 58 height 12
click at [872, 258] on div "00:00" at bounding box center [861, 260] width 35 height 11
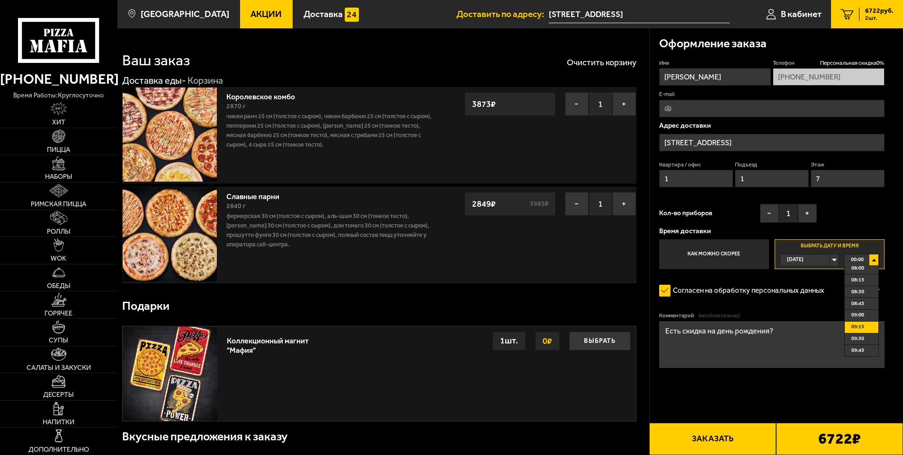
scroll to position [426, 0]
click at [865, 327] on li "10:15" at bounding box center [861, 327] width 34 height 12
click at [740, 436] on button "Заказать" at bounding box center [712, 439] width 127 height 32
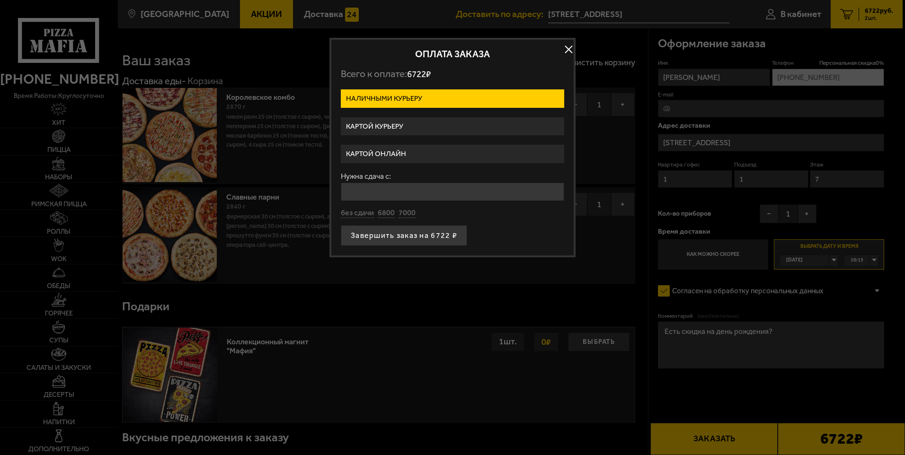
click at [380, 127] on label "Картой курьеру" at bounding box center [452, 126] width 223 height 18
click at [0, 0] on input "Картой курьеру" at bounding box center [0, 0] width 0 height 0
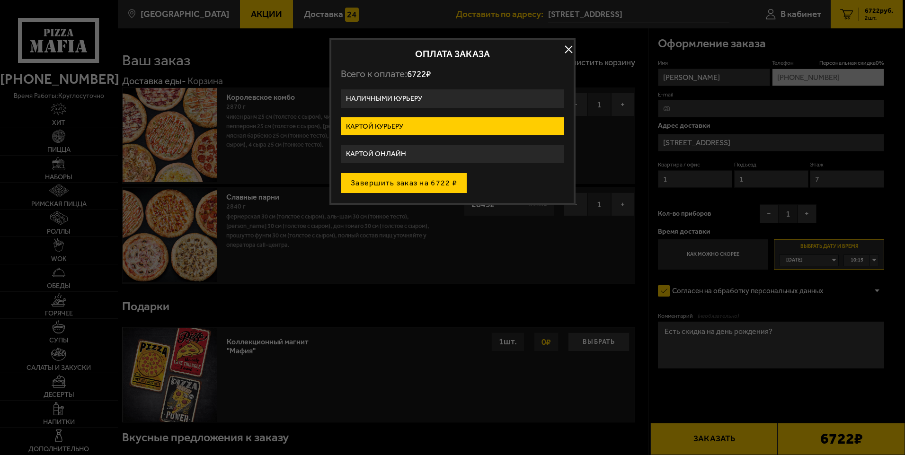
click at [445, 185] on button "Завершить заказ на 6722 ₽" at bounding box center [404, 183] width 126 height 21
